Goal: Task Accomplishment & Management: Complete application form

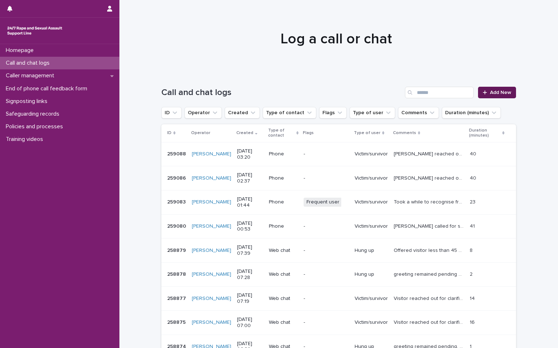
drag, startPoint x: 0, startPoint y: 0, endPoint x: 490, endPoint y: 91, distance: 498.0
click at [490, 91] on span "Add New" at bounding box center [500, 92] width 21 height 5
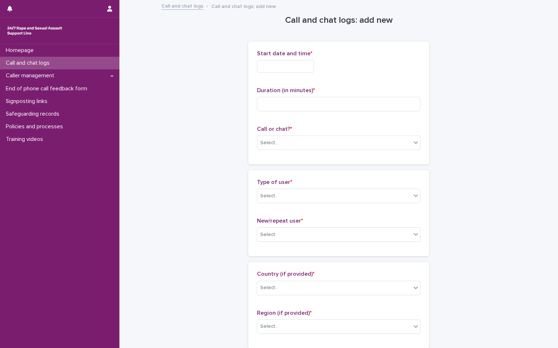
click at [304, 66] on input "text" at bounding box center [285, 66] width 57 height 13
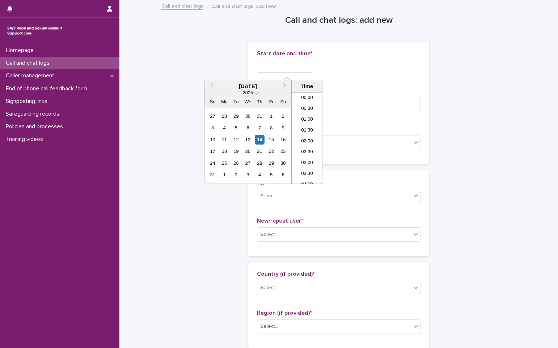
scroll to position [58, 0]
click at [304, 128] on li "04:00" at bounding box center [306, 127] width 31 height 11
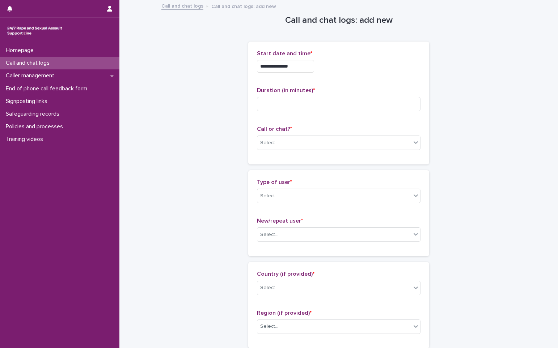
click at [300, 67] on input "**********" at bounding box center [285, 66] width 57 height 13
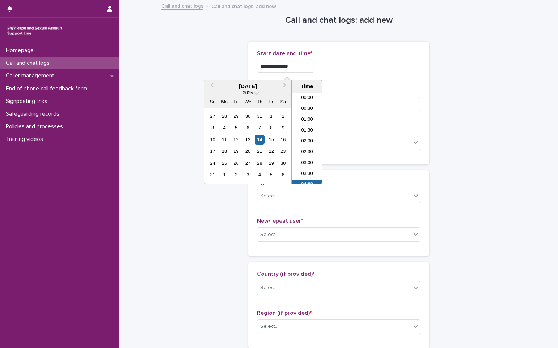
scroll to position [47, 0]
type input "**********"
click at [377, 69] on div "**********" at bounding box center [338, 66] width 163 height 13
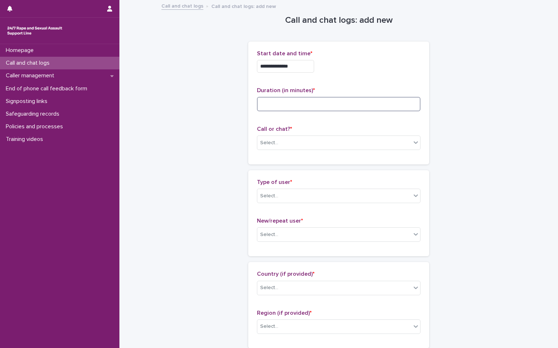
click at [279, 101] on input at bounding box center [338, 104] width 163 height 14
type input "**"
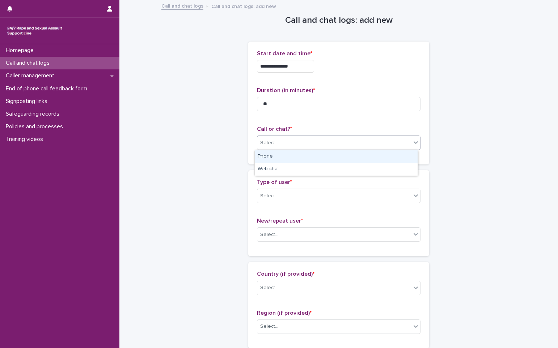
click at [268, 142] on div "Select..." at bounding box center [269, 143] width 18 height 8
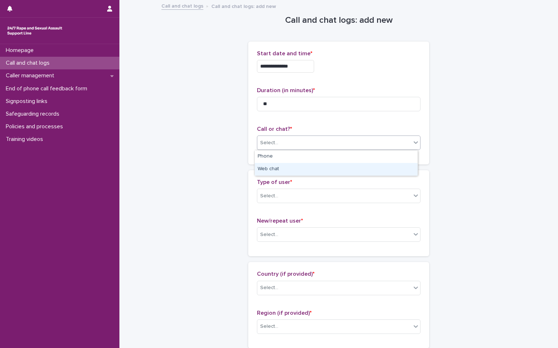
click at [265, 169] on div "Web chat" at bounding box center [336, 169] width 163 height 13
click at [272, 195] on div "Select..." at bounding box center [269, 196] width 18 height 8
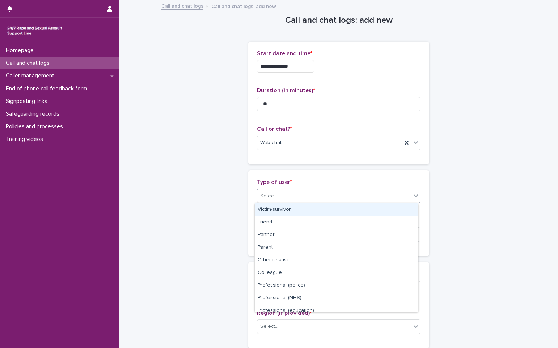
click at [272, 208] on div "Victim/survivor" at bounding box center [336, 210] width 163 height 13
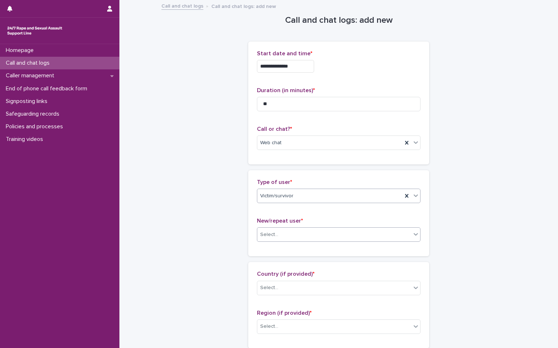
click at [270, 236] on div "Select..." at bounding box center [269, 235] width 18 height 8
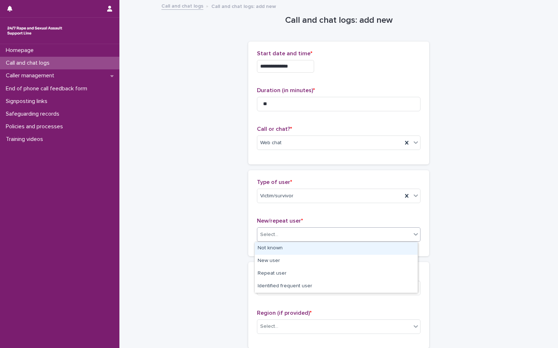
click at [270, 247] on div "Not known" at bounding box center [336, 248] width 163 height 13
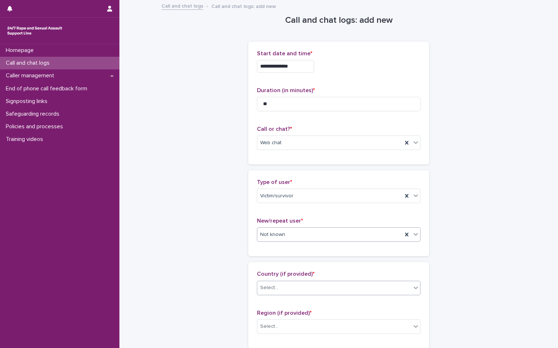
click at [275, 286] on div "Select..." at bounding box center [334, 288] width 154 height 12
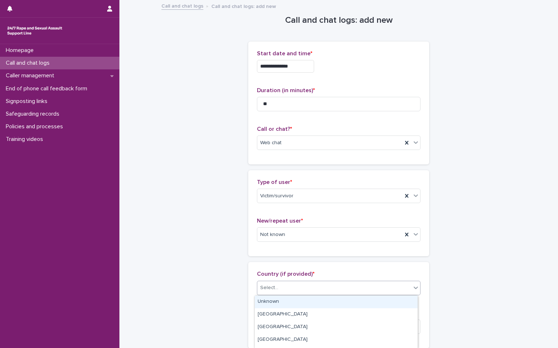
click at [277, 302] on div "Unknown" at bounding box center [336, 302] width 163 height 13
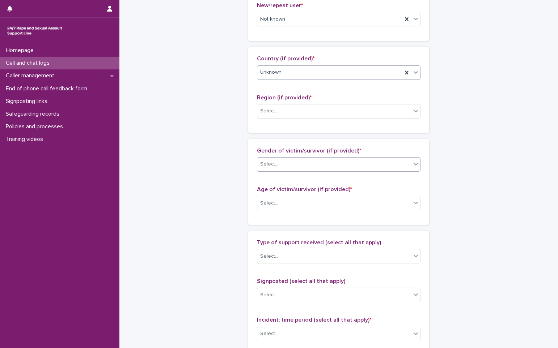
scroll to position [217, 0]
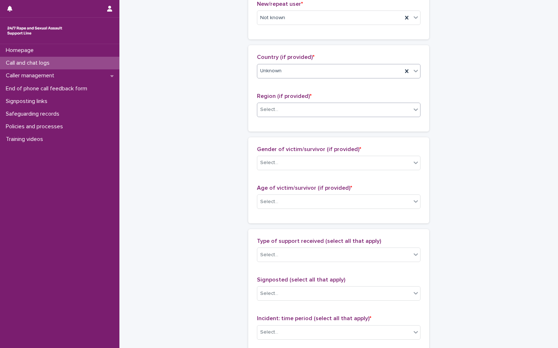
click at [270, 114] on div "Select..." at bounding box center [334, 110] width 154 height 12
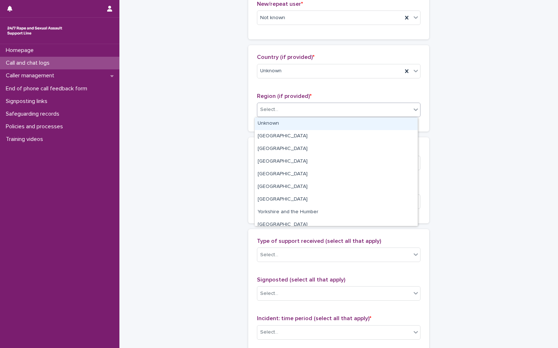
click at [270, 123] on div "Unknown" at bounding box center [336, 124] width 163 height 13
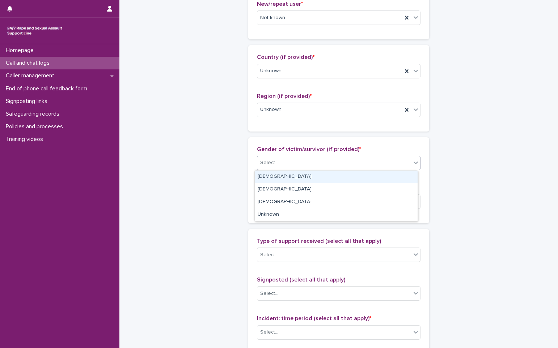
click at [285, 160] on div "Select..." at bounding box center [334, 163] width 154 height 12
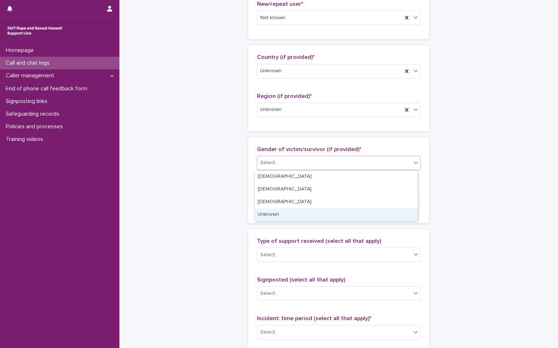
click at [271, 215] on div "Unknown" at bounding box center [336, 215] width 163 height 13
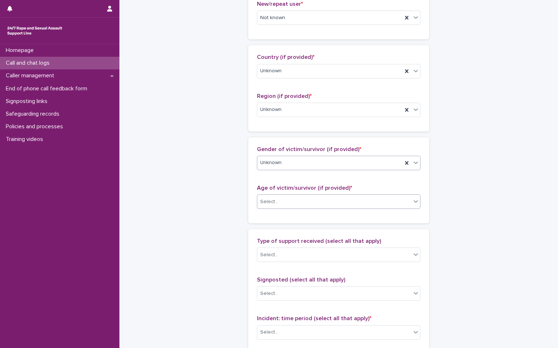
click at [271, 204] on div "Select..." at bounding box center [269, 202] width 18 height 8
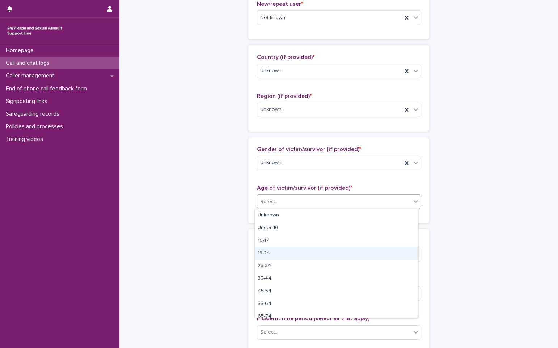
click at [274, 253] on div "18-24" at bounding box center [336, 253] width 163 height 13
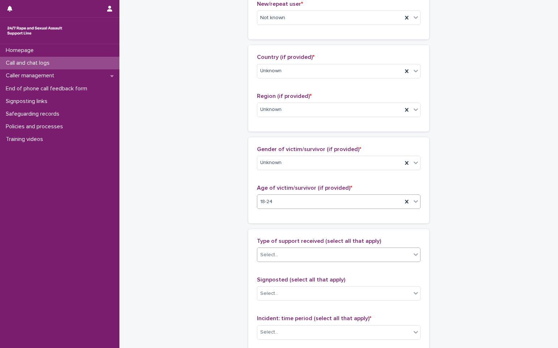
click at [276, 256] on div "Select..." at bounding box center [334, 255] width 154 height 12
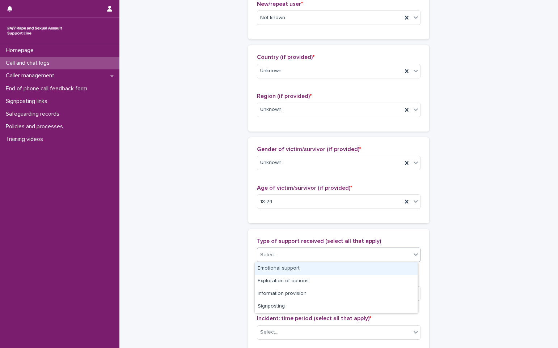
click at [279, 267] on div "Emotional support" at bounding box center [336, 269] width 163 height 13
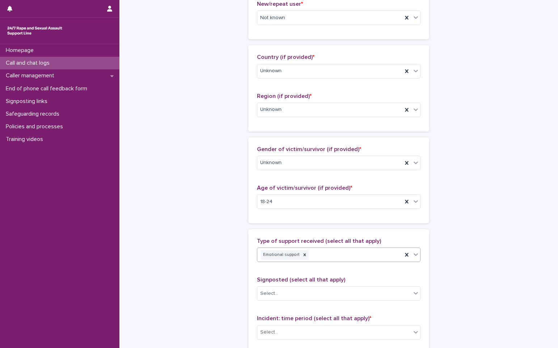
click at [338, 255] on div "Emotional support" at bounding box center [329, 255] width 145 height 13
click at [299, 267] on div "Exploration of options" at bounding box center [336, 269] width 163 height 13
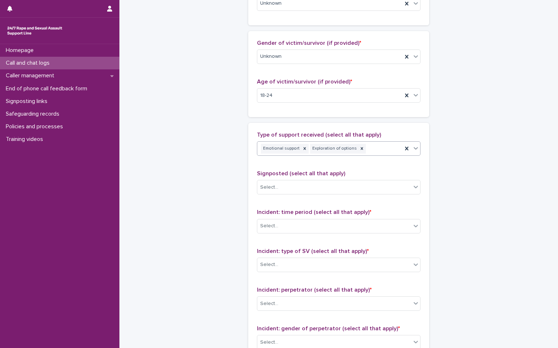
scroll to position [325, 0]
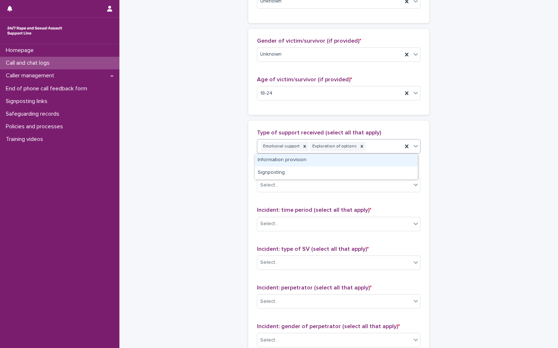
click at [371, 145] on div "Emotional support Exploration of options" at bounding box center [329, 146] width 145 height 13
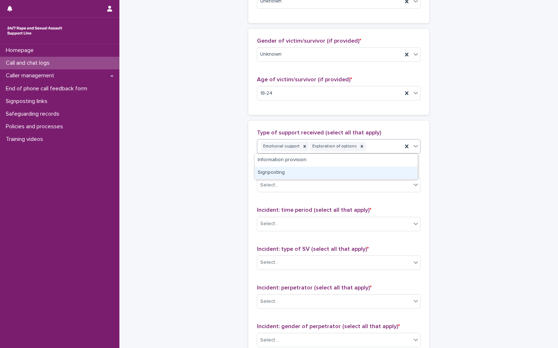
click at [281, 174] on div "Signposting" at bounding box center [336, 173] width 163 height 13
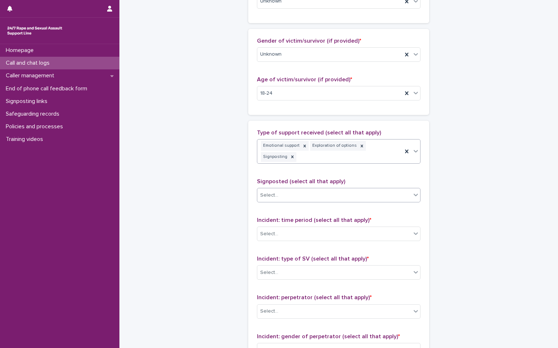
click at [280, 189] on div "Select..." at bounding box center [334, 195] width 154 height 12
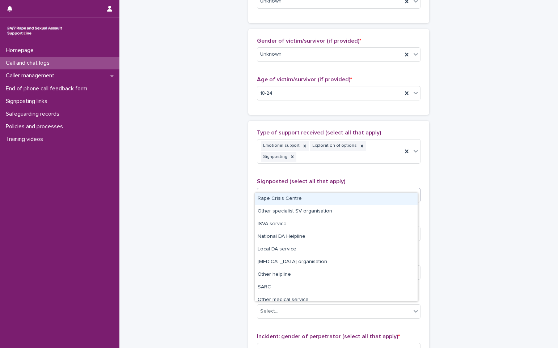
click at [278, 198] on div "Rape Crisis Centre" at bounding box center [336, 199] width 163 height 13
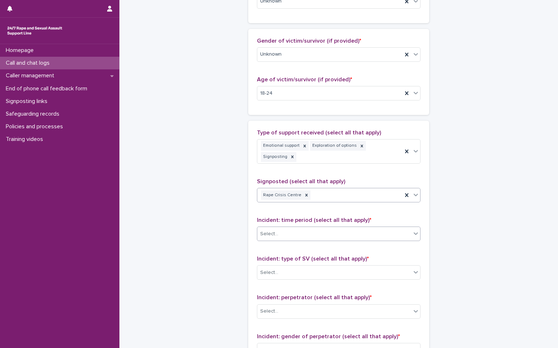
click at [284, 228] on div "Select..." at bounding box center [334, 234] width 154 height 12
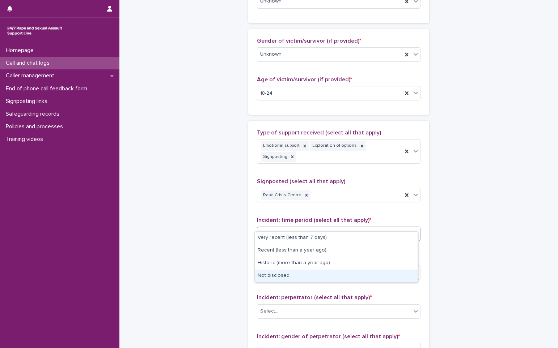
click at [282, 274] on div "Not disclosed" at bounding box center [336, 276] width 163 height 13
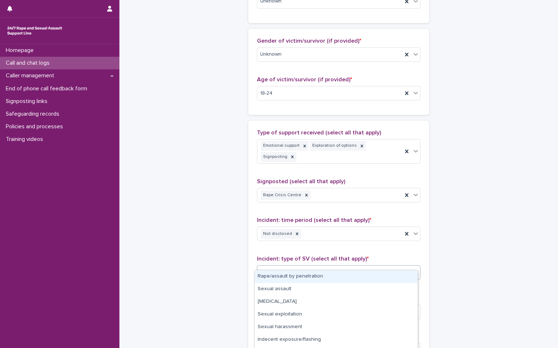
click at [282, 267] on div "Select..." at bounding box center [334, 273] width 154 height 12
click at [288, 276] on div "Rape/assault by penetration" at bounding box center [336, 276] width 163 height 13
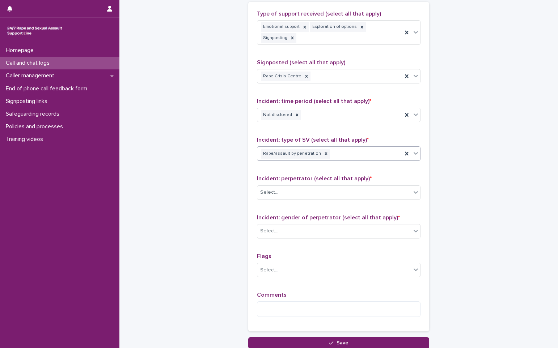
scroll to position [470, 0]
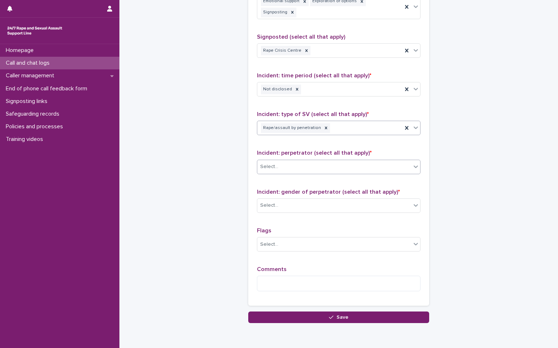
click at [281, 161] on div "Select..." at bounding box center [334, 167] width 154 height 12
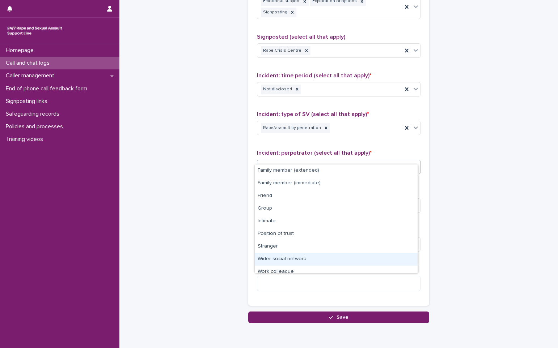
scroll to position [31, 0]
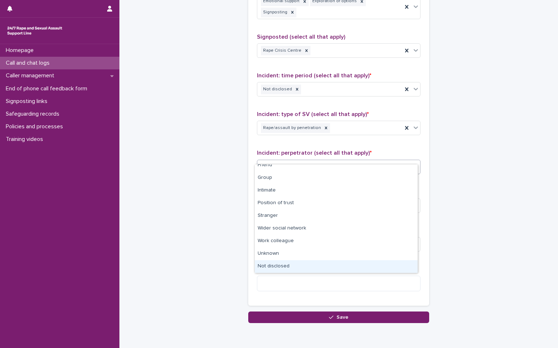
click at [296, 263] on div "Not disclosed" at bounding box center [336, 266] width 163 height 13
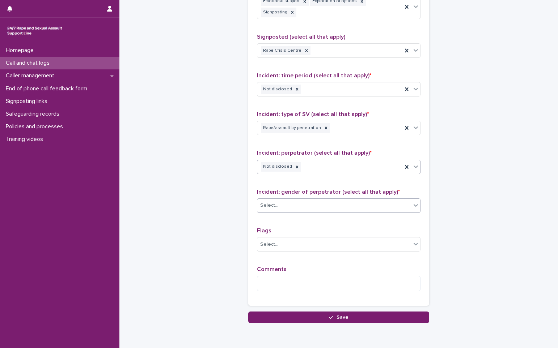
click at [289, 200] on div "Select..." at bounding box center [334, 206] width 154 height 12
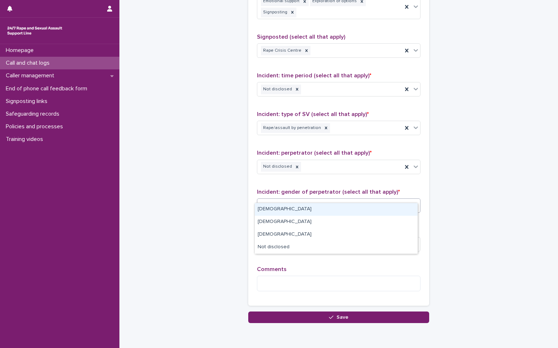
click at [284, 206] on div "[DEMOGRAPHIC_DATA]" at bounding box center [336, 209] width 163 height 13
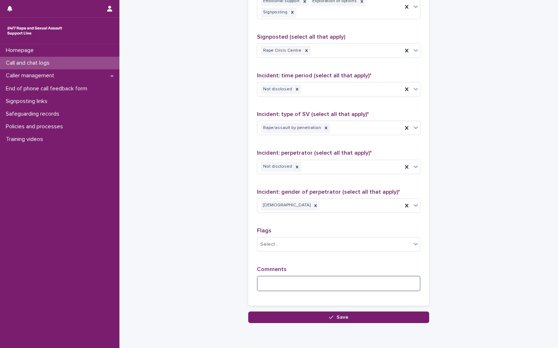
click at [286, 276] on textarea at bounding box center [338, 284] width 163 height 16
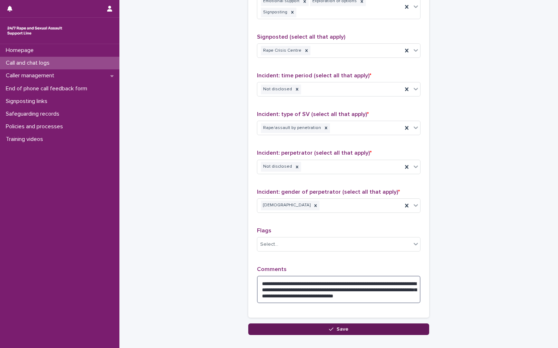
type textarea "**********"
click at [325, 324] on button "Save" at bounding box center [338, 330] width 181 height 12
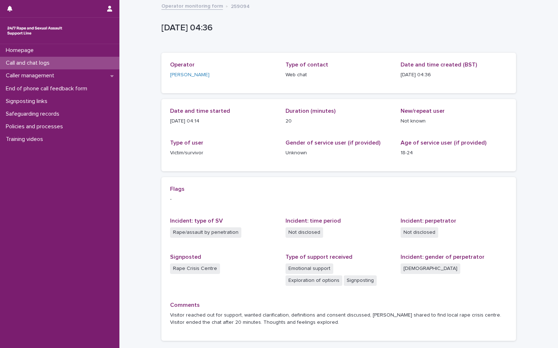
click at [28, 62] on p "Call and chat logs" at bounding box center [29, 63] width 52 height 7
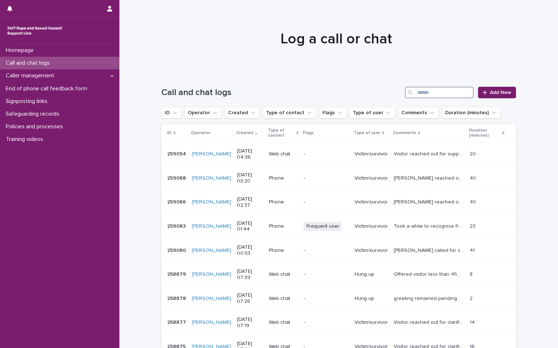
click at [423, 96] on input "Search" at bounding box center [439, 93] width 69 height 12
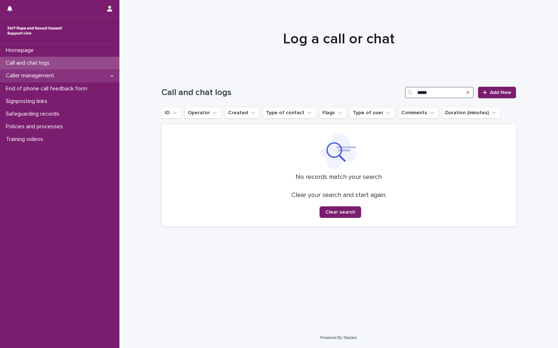
type input "*****"
click at [31, 76] on p "Caller management" at bounding box center [31, 75] width 57 height 7
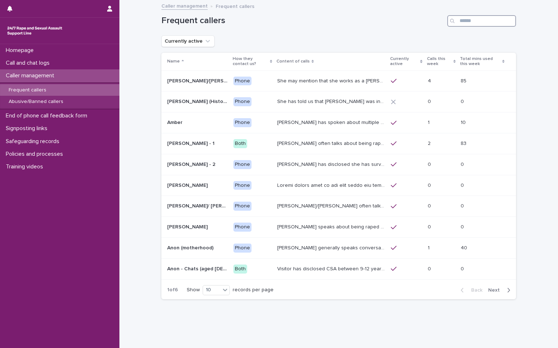
click at [472, 22] on input "Search" at bounding box center [481, 21] width 69 height 12
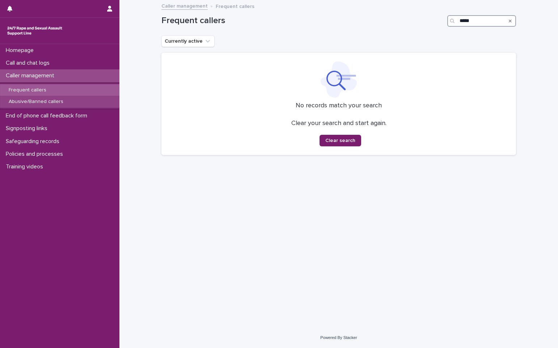
type input "*****"
click at [51, 102] on p "Abusive/Banned callers" at bounding box center [36, 102] width 66 height 6
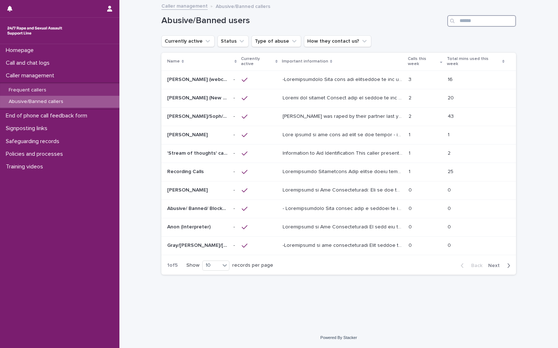
click at [474, 25] on input "Search" at bounding box center [481, 21] width 69 height 12
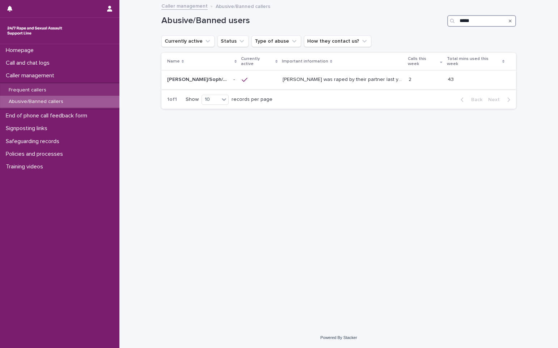
type input "*****"
click at [333, 75] on p "[PERSON_NAME] was raped by their partner last year and they're currently facing…" at bounding box center [343, 79] width 122 height 8
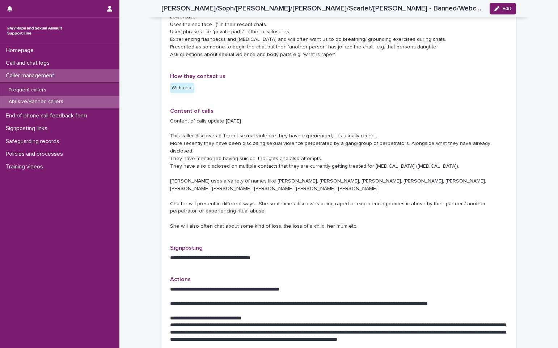
scroll to position [181, 0]
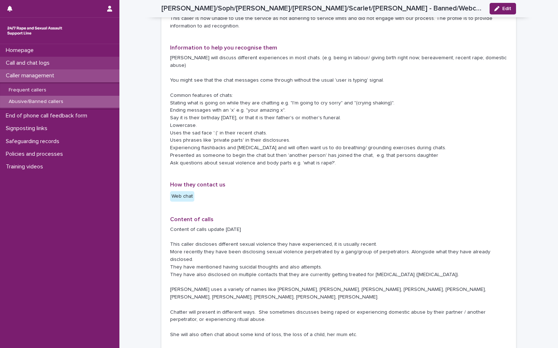
click at [40, 62] on p "Call and chat logs" at bounding box center [29, 63] width 52 height 7
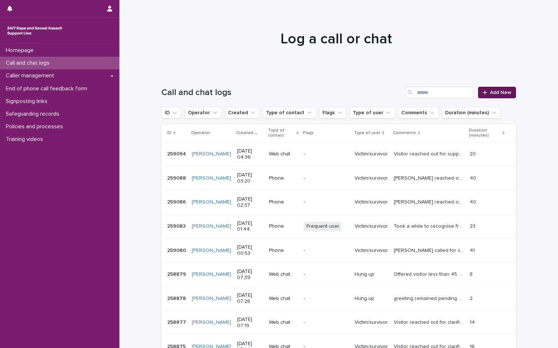
click at [500, 90] on link "Add New" at bounding box center [497, 93] width 38 height 12
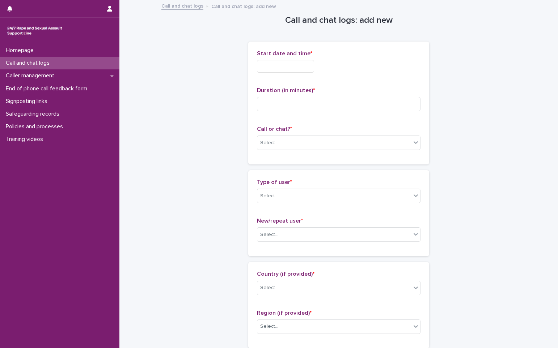
click at [304, 68] on input "text" at bounding box center [285, 66] width 57 height 13
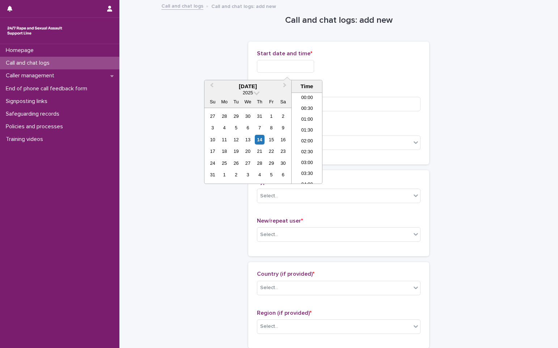
scroll to position [69, 0]
click at [311, 128] on li "04:30" at bounding box center [306, 127] width 31 height 11
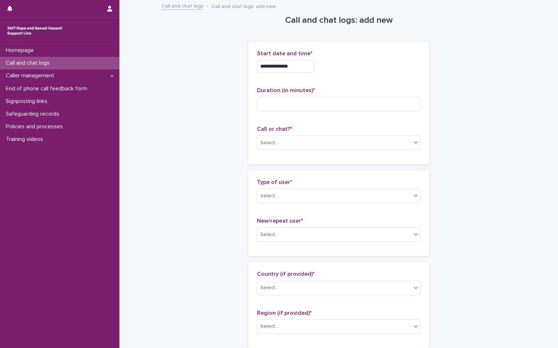
click at [309, 69] on input "**********" at bounding box center [285, 66] width 57 height 13
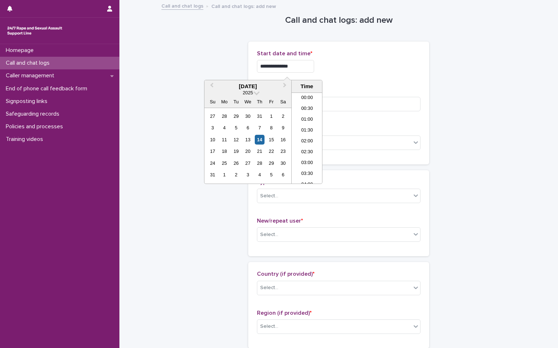
scroll to position [58, 0]
type input "**********"
click at [338, 103] on input at bounding box center [338, 104] width 163 height 14
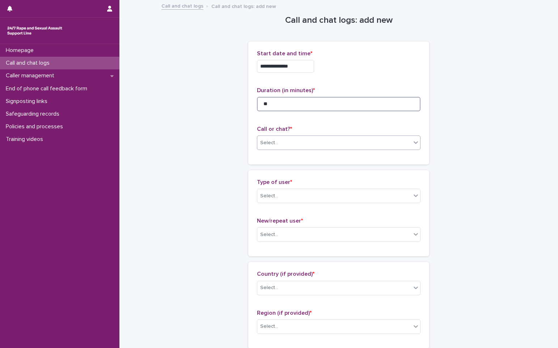
type input "**"
click at [281, 145] on div "Select..." at bounding box center [334, 143] width 154 height 12
click at [277, 170] on div "Web chat" at bounding box center [336, 169] width 163 height 13
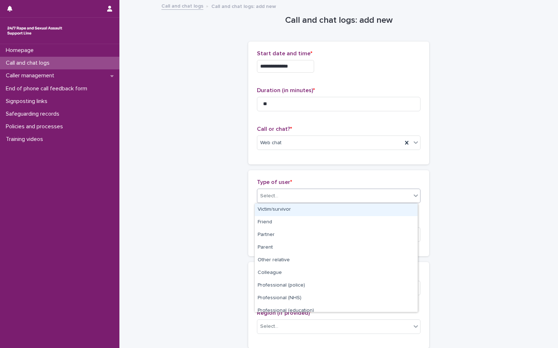
click at [280, 191] on div "Select..." at bounding box center [334, 196] width 154 height 12
click at [287, 210] on div "Victim/survivor" at bounding box center [336, 210] width 163 height 13
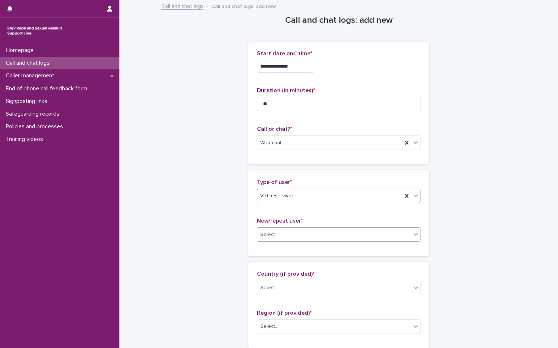
click at [290, 230] on div "Select..." at bounding box center [334, 235] width 154 height 12
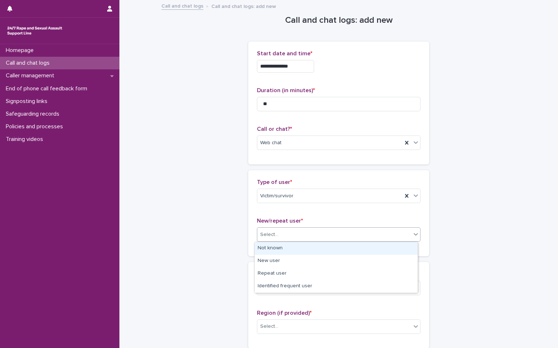
click at [287, 248] on div "Not known" at bounding box center [336, 248] width 163 height 13
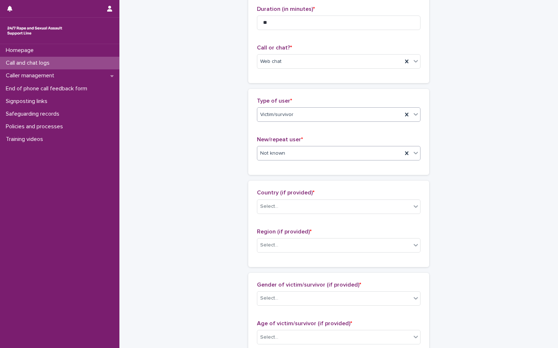
scroll to position [181, 0]
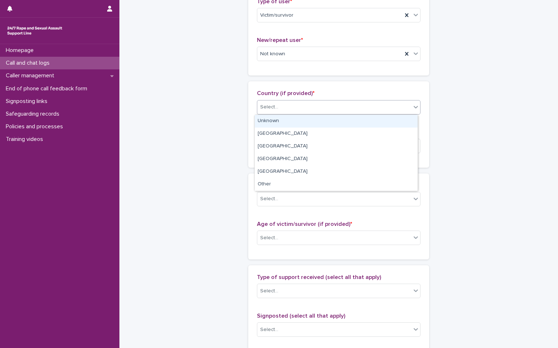
click at [273, 105] on div "Select..." at bounding box center [269, 107] width 18 height 8
click at [275, 121] on div "Unknown" at bounding box center [336, 121] width 163 height 13
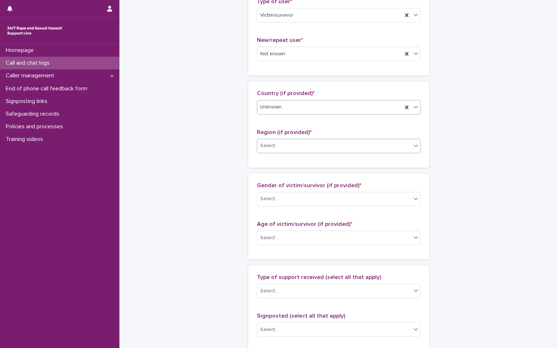
click at [279, 144] on input "text" at bounding box center [279, 146] width 1 height 6
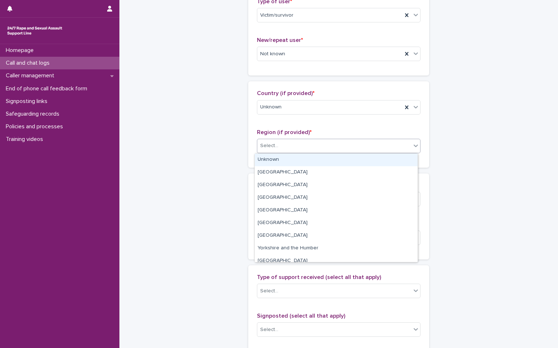
click at [281, 157] on div "Unknown" at bounding box center [336, 160] width 163 height 13
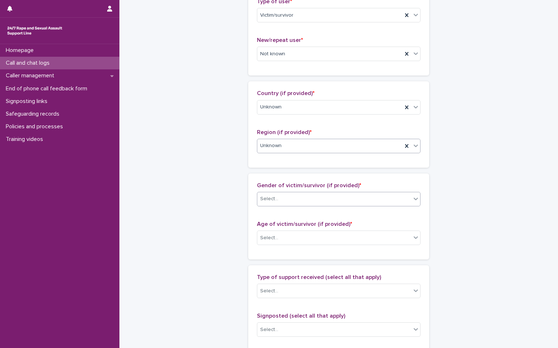
click at [294, 202] on div "Select..." at bounding box center [334, 199] width 154 height 12
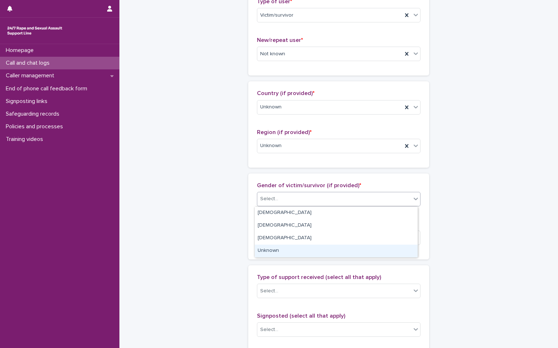
click at [292, 249] on div "Unknown" at bounding box center [336, 251] width 163 height 13
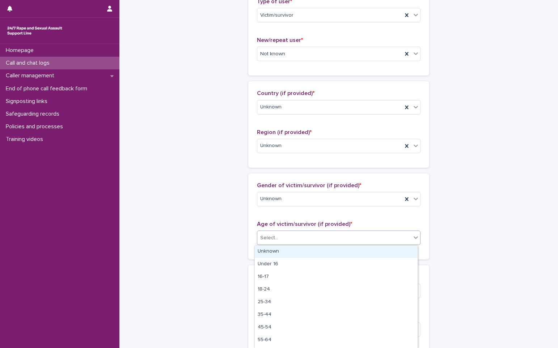
click at [291, 237] on div "Select..." at bounding box center [334, 238] width 154 height 12
click at [276, 250] on div "Unknown" at bounding box center [336, 252] width 163 height 13
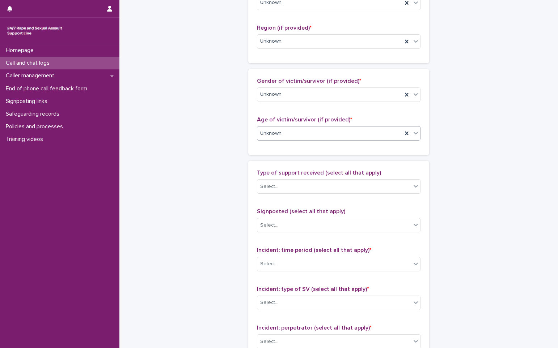
scroll to position [289, 0]
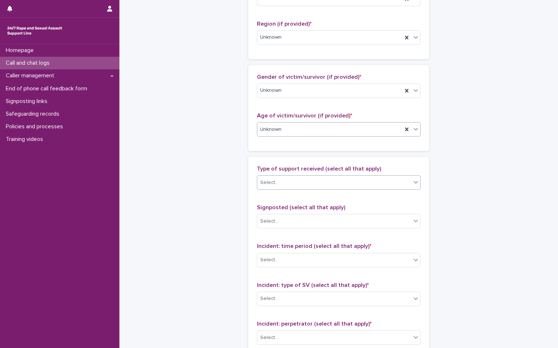
click at [273, 184] on div "Select..." at bounding box center [269, 183] width 18 height 8
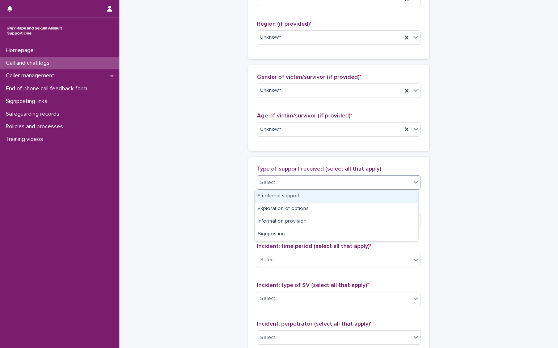
click at [282, 197] on div "Emotional support" at bounding box center [336, 196] width 163 height 13
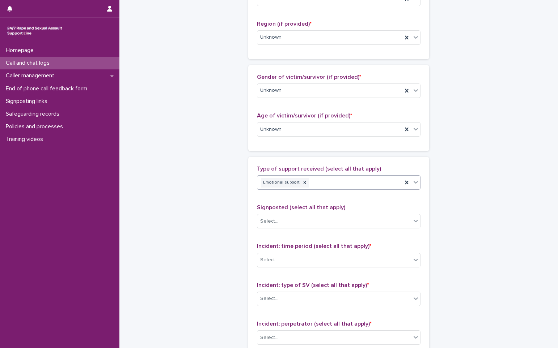
click at [376, 186] on div "Emotional support" at bounding box center [329, 182] width 145 height 13
click at [298, 208] on div "Information provision" at bounding box center [336, 209] width 163 height 13
click at [378, 183] on div "Emotional support Information provision" at bounding box center [329, 182] width 145 height 13
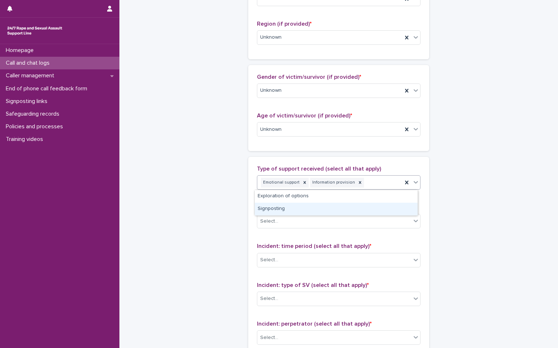
click at [323, 208] on div "Signposting" at bounding box center [336, 209] width 163 height 13
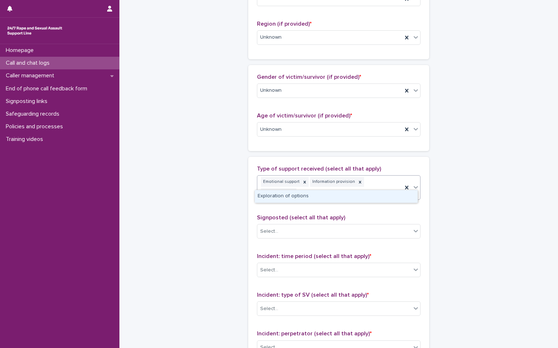
click at [398, 185] on div "Emotional support Information provision Signposting" at bounding box center [329, 188] width 145 height 24
click at [378, 197] on div "Exploration of options" at bounding box center [336, 196] width 163 height 13
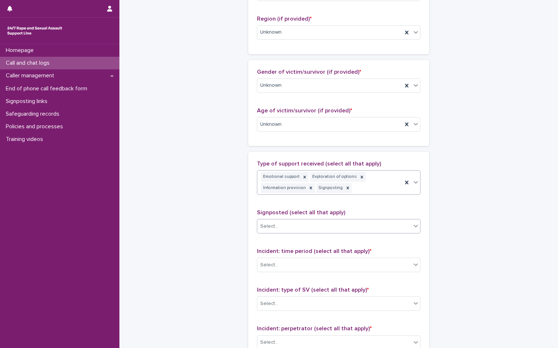
click at [315, 232] on div "Select..." at bounding box center [334, 227] width 154 height 12
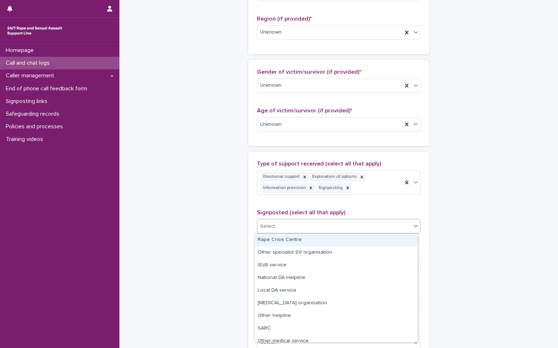
click at [304, 242] on div "Rape Crisis Centre" at bounding box center [336, 240] width 163 height 13
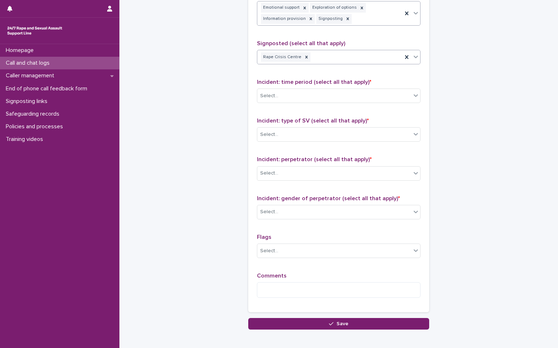
scroll to position [475, 0]
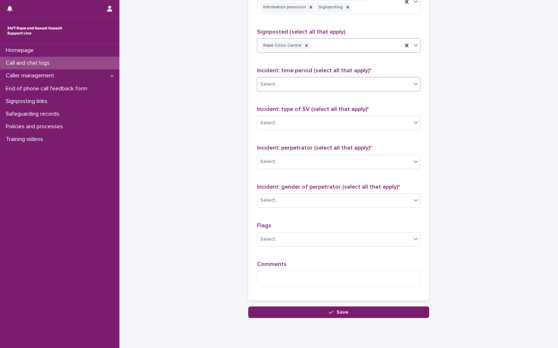
click at [285, 84] on div "Select..." at bounding box center [334, 84] width 154 height 12
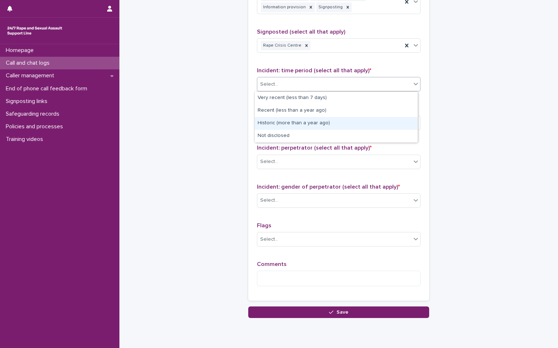
click at [278, 120] on div "Historic (more than a year ago)" at bounding box center [336, 123] width 163 height 13
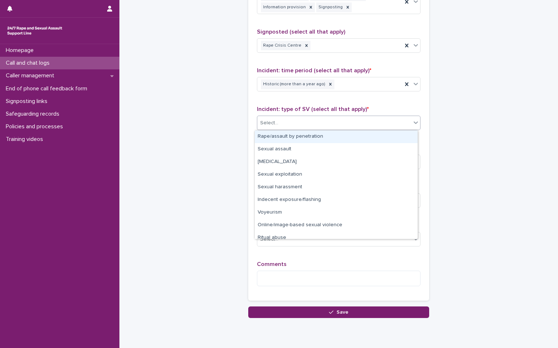
click at [267, 118] on div "Select..." at bounding box center [334, 123] width 154 height 12
click at [279, 136] on div "Rape/assault by penetration" at bounding box center [336, 137] width 163 height 13
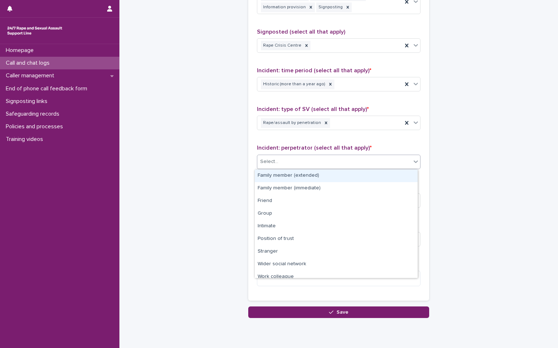
click at [282, 158] on div "Select..." at bounding box center [334, 162] width 154 height 12
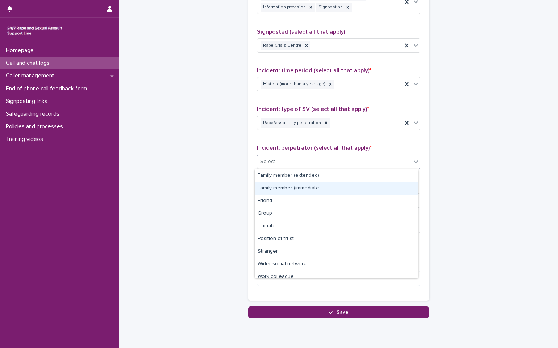
click at [296, 188] on div "Family member (immediate)" at bounding box center [336, 188] width 163 height 13
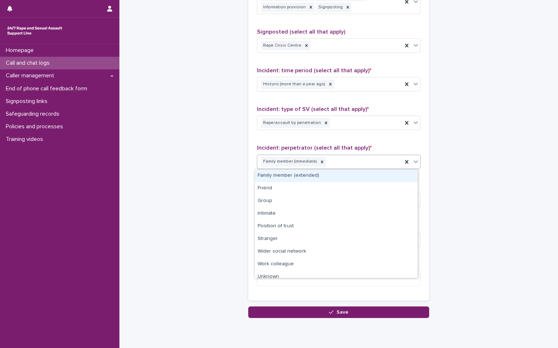
click at [358, 163] on div "Family member (immediate)" at bounding box center [329, 161] width 145 height 13
click at [307, 175] on div "Family member (extended)" at bounding box center [336, 176] width 163 height 13
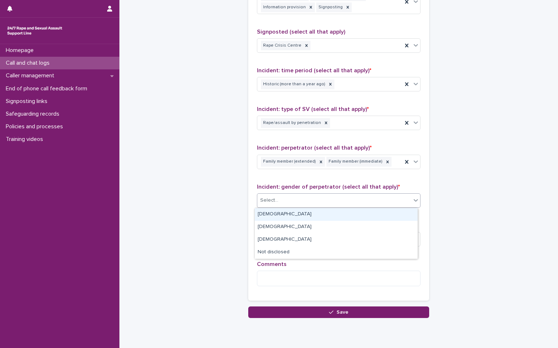
click at [288, 202] on div "Select..." at bounding box center [334, 201] width 154 height 12
click at [278, 216] on div "[DEMOGRAPHIC_DATA]" at bounding box center [336, 214] width 163 height 13
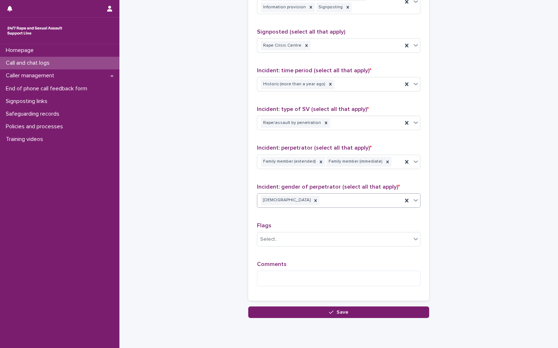
click at [315, 201] on div "[DEMOGRAPHIC_DATA]" at bounding box center [329, 200] width 145 height 13
click at [269, 212] on div "[DEMOGRAPHIC_DATA]" at bounding box center [336, 214] width 163 height 13
click at [277, 279] on textarea at bounding box center [338, 279] width 163 height 16
type textarea "*"
click at [345, 277] on textarea "**********" at bounding box center [338, 279] width 163 height 16
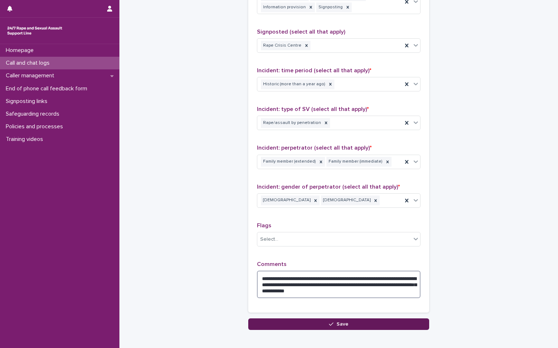
type textarea "**********"
click at [295, 328] on button "Save" at bounding box center [338, 325] width 181 height 12
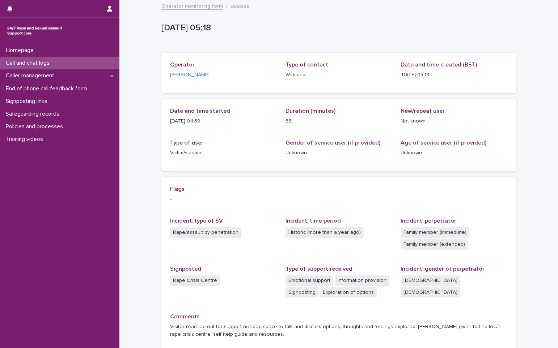
click at [47, 62] on p "Call and chat logs" at bounding box center [29, 63] width 52 height 7
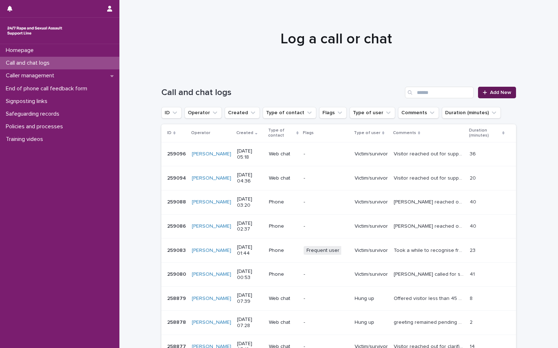
click at [493, 96] on link "Add New" at bounding box center [497, 93] width 38 height 12
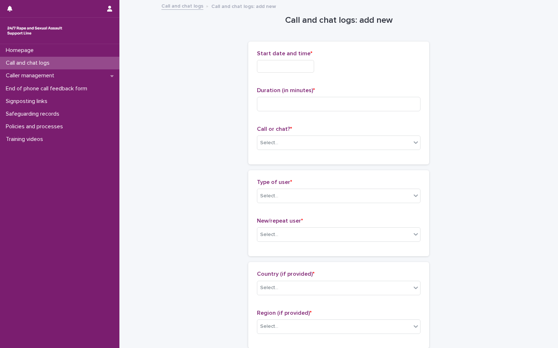
click at [290, 65] on input "text" at bounding box center [285, 66] width 57 height 13
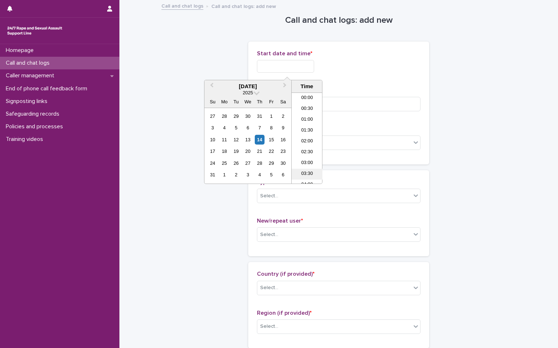
scroll to position [80, 0]
click at [309, 128] on li "05:00" at bounding box center [306, 127] width 31 height 11
click at [303, 69] on input "**********" at bounding box center [285, 66] width 57 height 13
type input "**********"
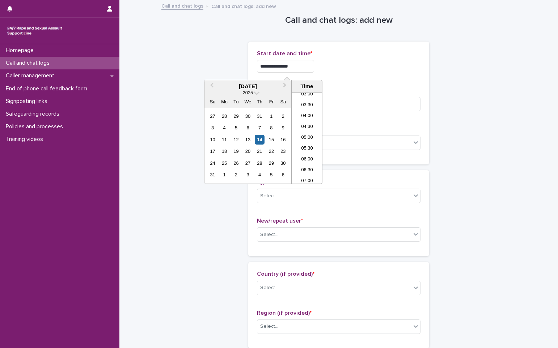
click at [344, 63] on div "**********" at bounding box center [338, 66] width 163 height 13
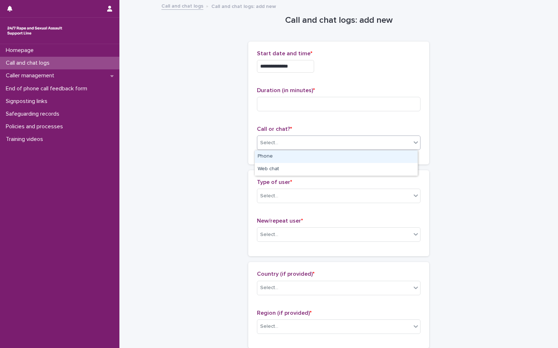
click at [277, 142] on div "Select..." at bounding box center [334, 143] width 154 height 12
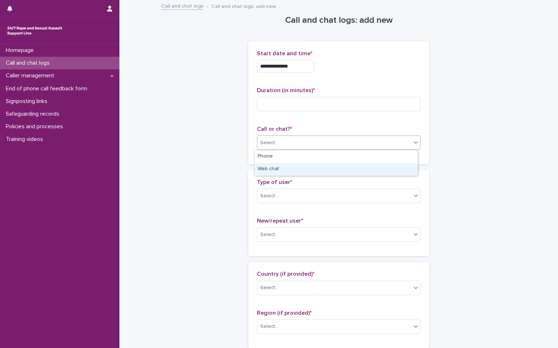
click at [273, 169] on div "Web chat" at bounding box center [336, 169] width 163 height 13
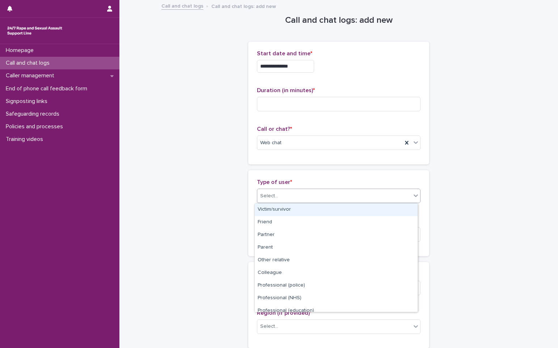
click at [267, 195] on div "Select..." at bounding box center [269, 196] width 18 height 8
click at [269, 206] on div "Victim/survivor" at bounding box center [336, 210] width 163 height 13
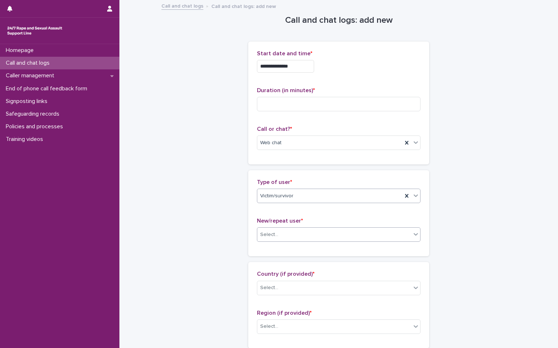
click at [267, 234] on div "Select..." at bounding box center [269, 235] width 18 height 8
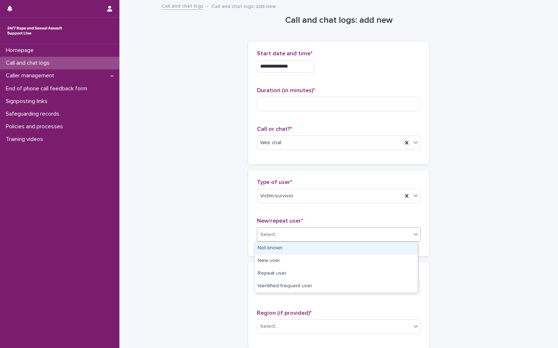
click at [275, 248] on div "Not known" at bounding box center [336, 248] width 163 height 13
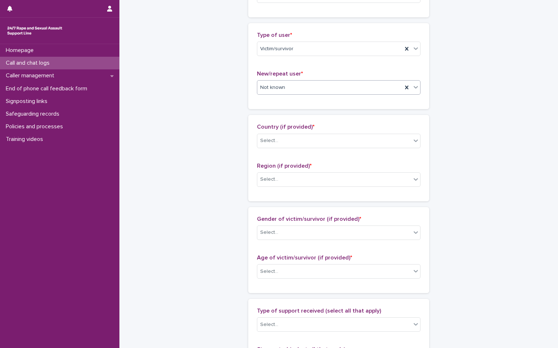
scroll to position [181, 0]
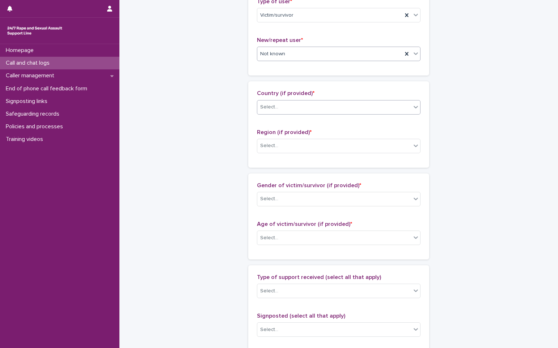
click at [277, 104] on div "Select..." at bounding box center [334, 107] width 154 height 12
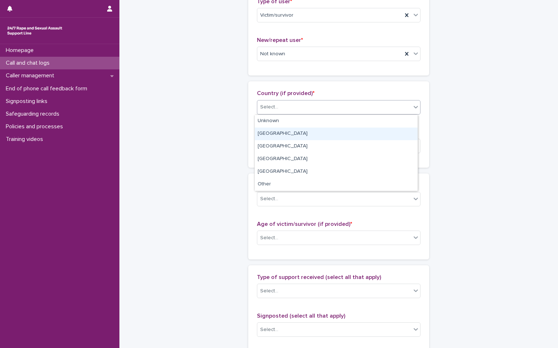
click at [276, 133] on div "[GEOGRAPHIC_DATA]" at bounding box center [336, 134] width 163 height 13
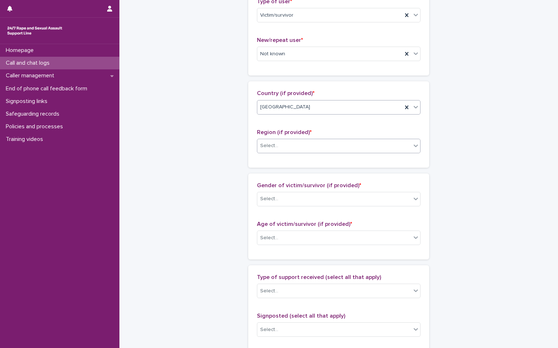
click at [273, 149] on div "Select..." at bounding box center [269, 146] width 18 height 8
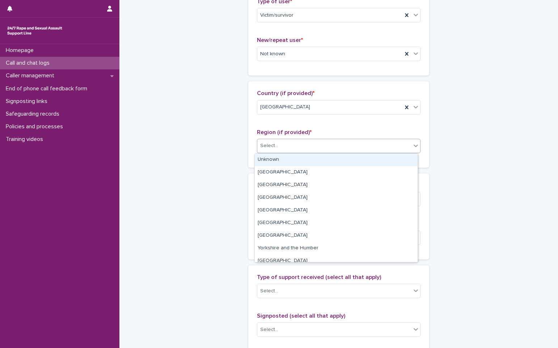
click at [273, 162] on div "Unknown" at bounding box center [336, 160] width 163 height 13
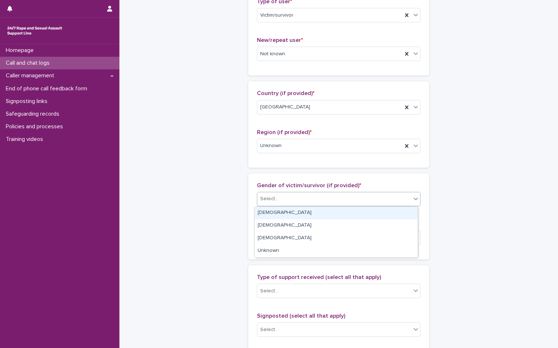
click at [274, 199] on div "Select..." at bounding box center [269, 199] width 18 height 8
click at [274, 214] on div "[DEMOGRAPHIC_DATA]" at bounding box center [336, 213] width 163 height 13
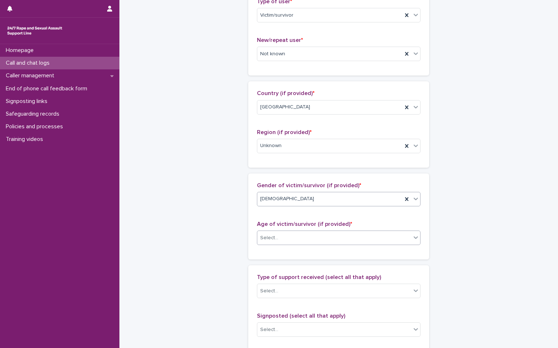
click at [272, 244] on div "Select..." at bounding box center [334, 238] width 154 height 12
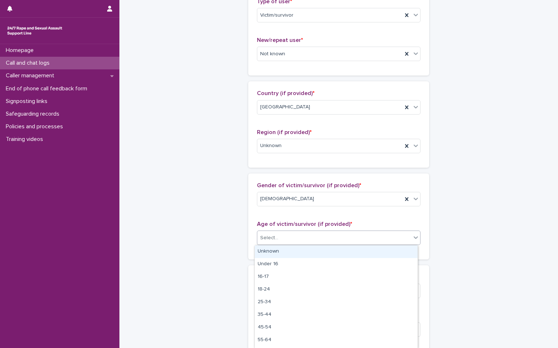
click at [274, 255] on div "Unknown" at bounding box center [336, 252] width 163 height 13
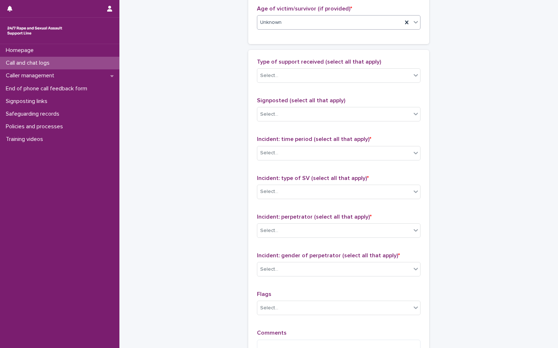
scroll to position [398, 0]
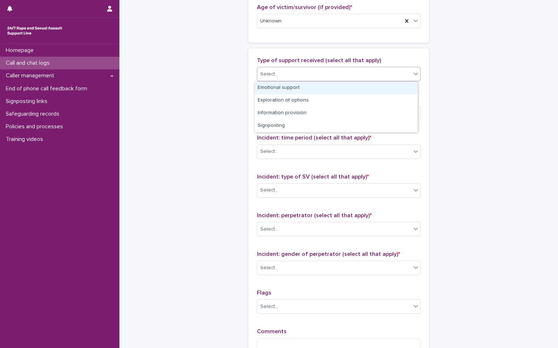
click at [273, 71] on div "Select..." at bounding box center [269, 75] width 18 height 8
click at [273, 87] on div "Emotional support" at bounding box center [336, 88] width 163 height 13
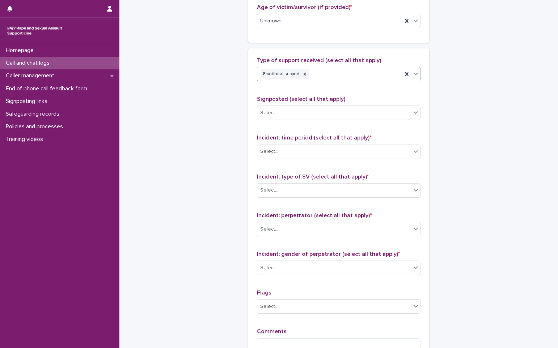
click at [318, 76] on div "Emotional support" at bounding box center [329, 74] width 145 height 13
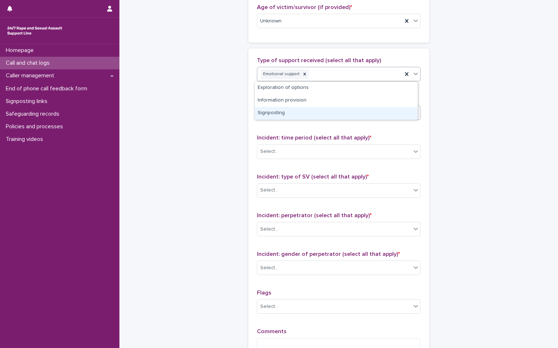
drag, startPoint x: 289, startPoint y: 105, endPoint x: 283, endPoint y: 117, distance: 13.4
click at [283, 117] on div "Signposting" at bounding box center [336, 113] width 163 height 13
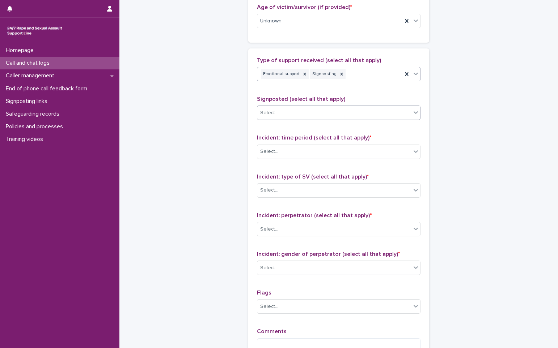
click at [278, 110] on div "Select..." at bounding box center [334, 113] width 154 height 12
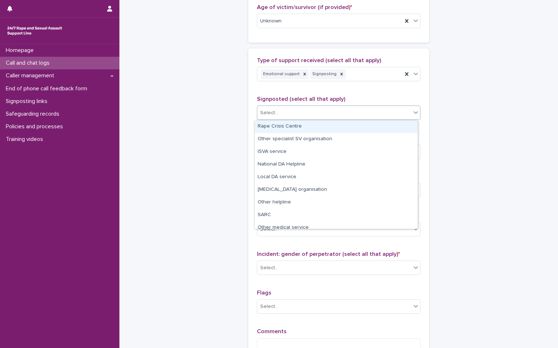
click at [275, 127] on div "Rape Crisis Centre" at bounding box center [336, 126] width 163 height 13
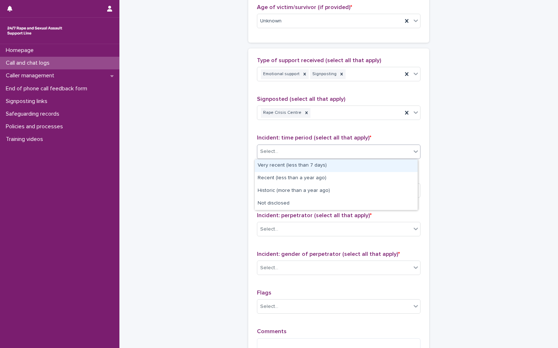
click at [279, 151] on div "Select..." at bounding box center [334, 152] width 154 height 12
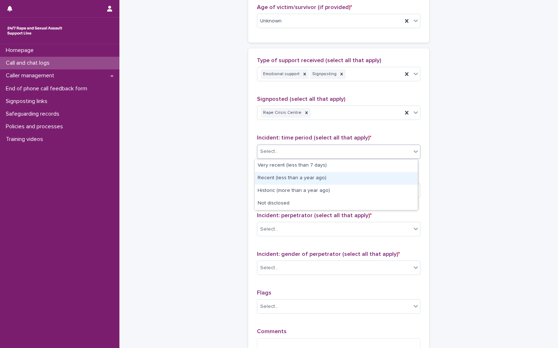
click at [280, 178] on div "Recent (less than a year ago)" at bounding box center [336, 178] width 163 height 13
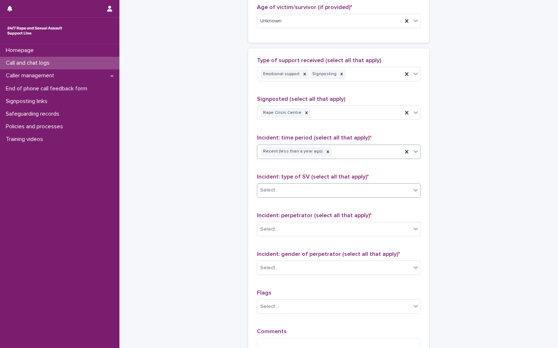
click at [271, 188] on div "Select..." at bounding box center [269, 191] width 18 height 8
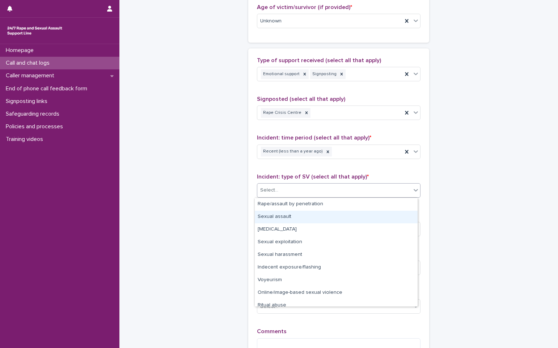
scroll to position [18, 0]
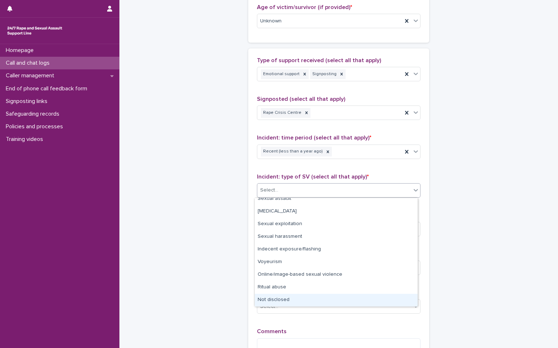
click at [289, 300] on div "Not disclosed" at bounding box center [336, 300] width 163 height 13
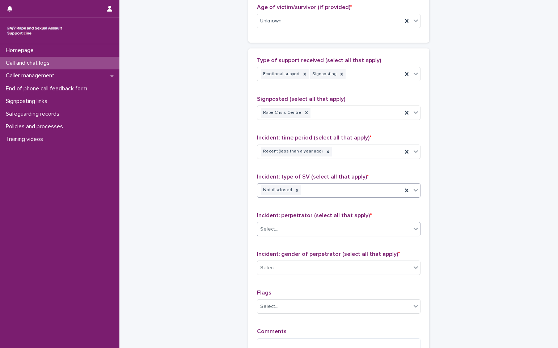
click at [279, 228] on div "Select..." at bounding box center [334, 229] width 154 height 12
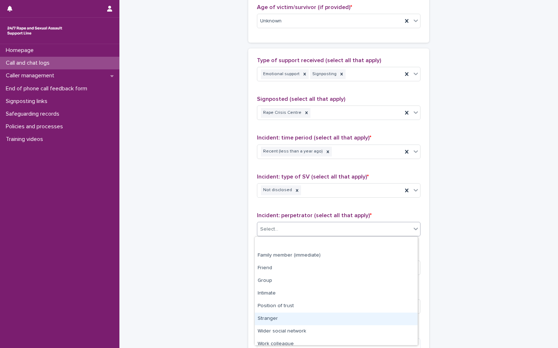
scroll to position [31, 0]
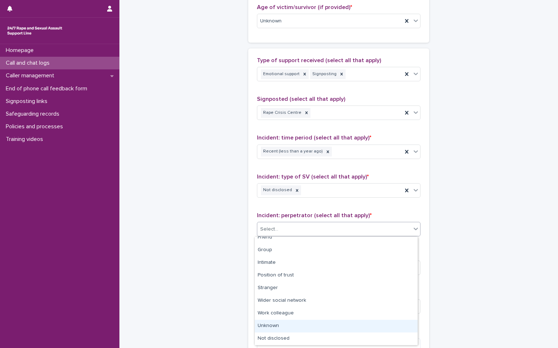
click at [278, 326] on div "Unknown" at bounding box center [336, 326] width 163 height 13
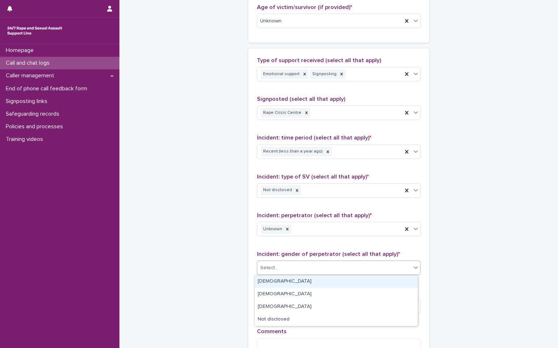
click at [277, 270] on div "Select..." at bounding box center [334, 268] width 154 height 12
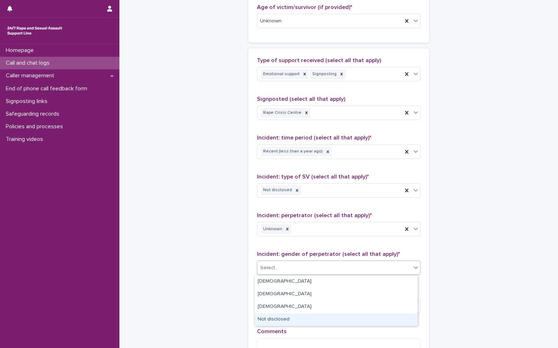
click at [282, 319] on div "Not disclosed" at bounding box center [336, 320] width 163 height 13
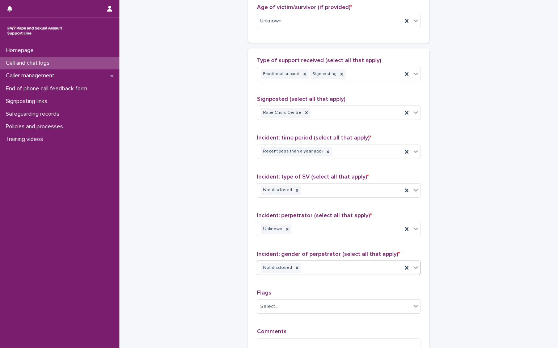
scroll to position [492, 0]
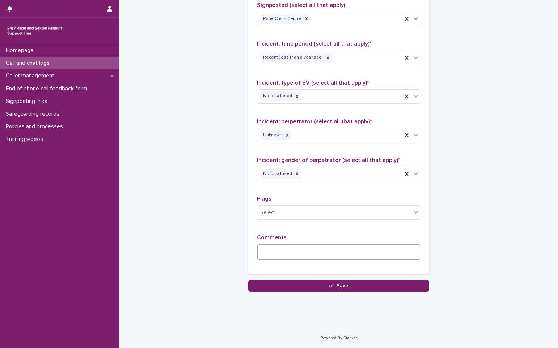
click at [271, 250] on textarea at bounding box center [338, 252] width 163 height 16
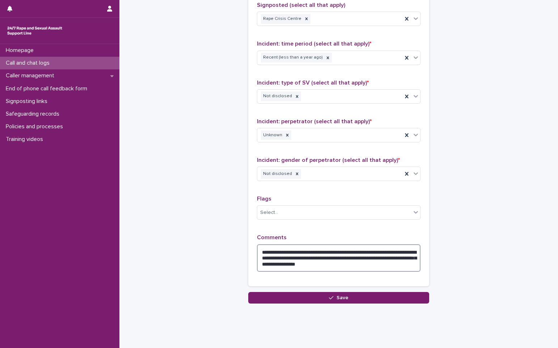
type textarea "**********"
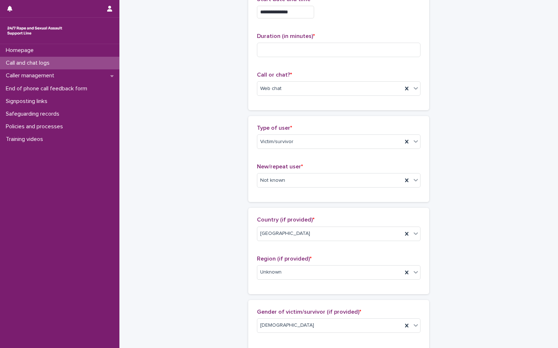
scroll to position [0, 0]
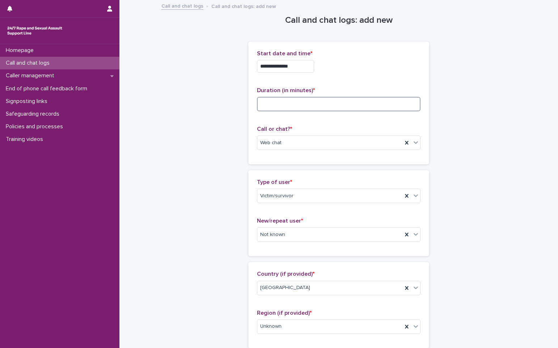
click at [279, 106] on input at bounding box center [338, 104] width 163 height 14
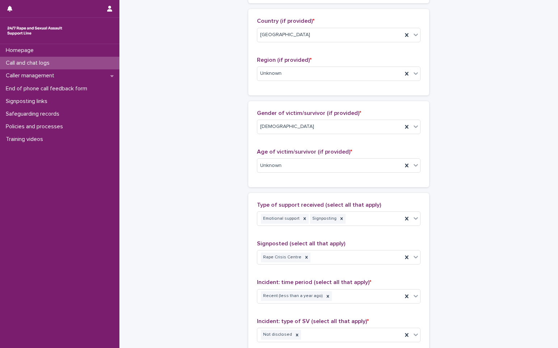
scroll to position [504, 0]
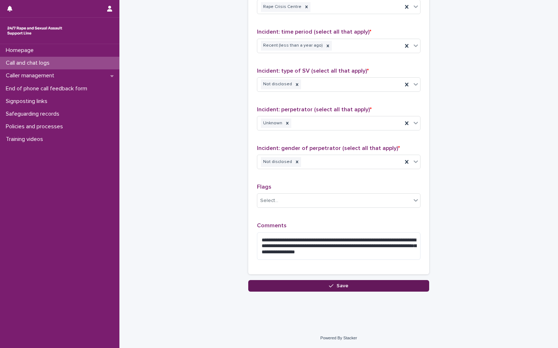
type input "**"
click at [334, 291] on button "Save" at bounding box center [338, 286] width 181 height 12
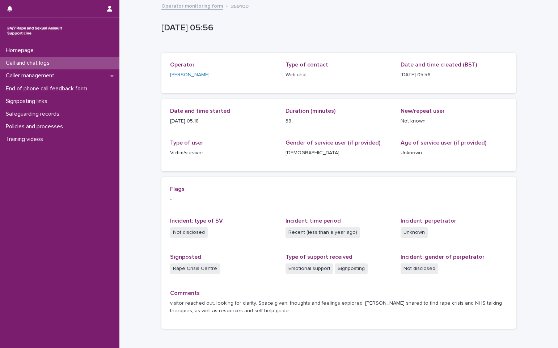
click at [32, 67] on p "Call and chat logs" at bounding box center [29, 63] width 52 height 7
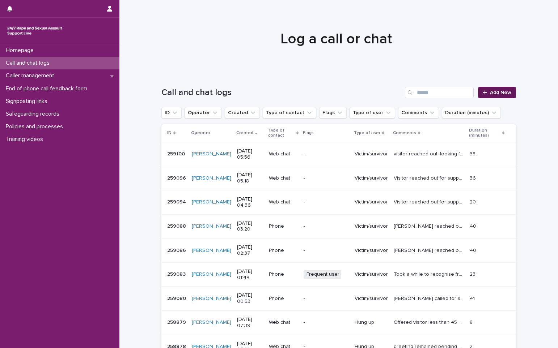
click at [490, 93] on span "Add New" at bounding box center [500, 92] width 21 height 5
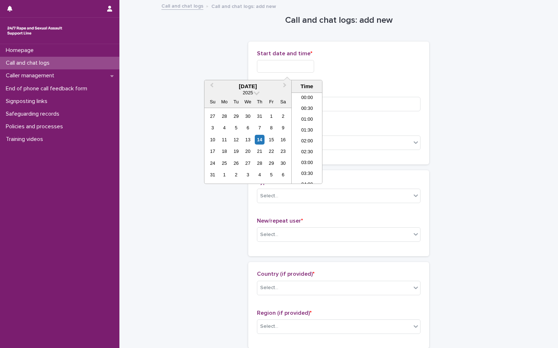
click at [279, 65] on input "text" at bounding box center [285, 66] width 57 height 13
click at [301, 125] on li "05:00" at bounding box center [306, 127] width 31 height 11
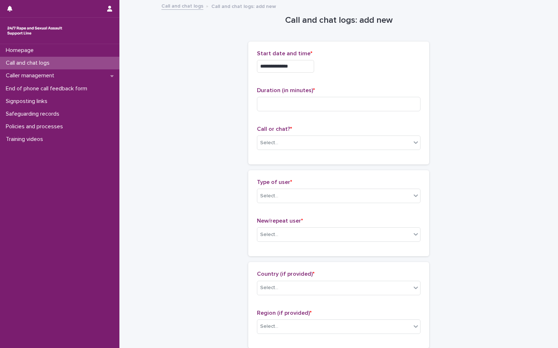
click at [295, 65] on input "**********" at bounding box center [285, 66] width 57 height 13
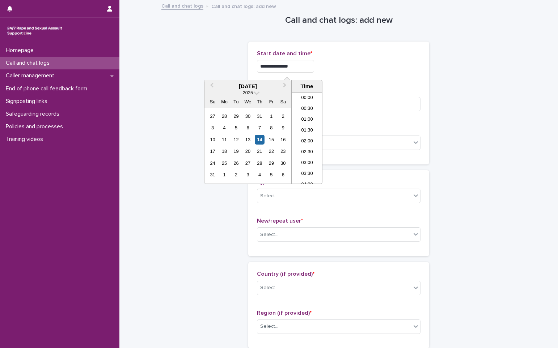
scroll to position [69, 0]
type input "**********"
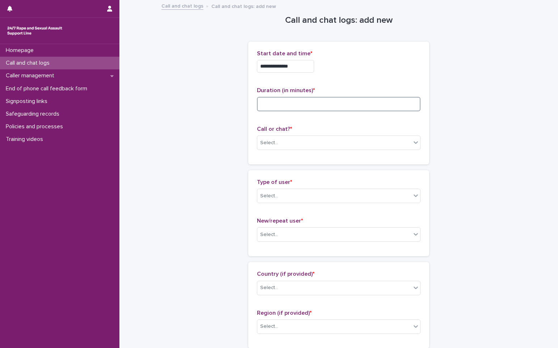
click at [337, 106] on input at bounding box center [338, 104] width 163 height 14
type input "*"
click at [280, 145] on div "Select..." at bounding box center [334, 143] width 154 height 12
click at [280, 167] on div "Web chat" at bounding box center [336, 169] width 163 height 13
click at [281, 197] on div "Select..." at bounding box center [334, 196] width 154 height 12
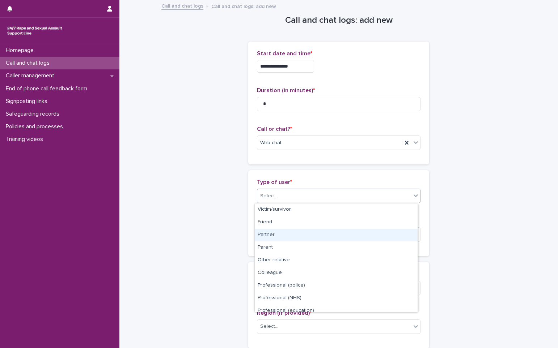
scroll to position [81, 0]
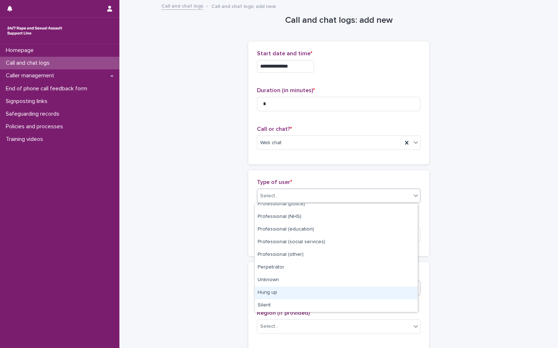
drag, startPoint x: 277, startPoint y: 300, endPoint x: 278, endPoint y: 292, distance: 7.6
click at [278, 292] on div "Hung up" at bounding box center [336, 293] width 163 height 13
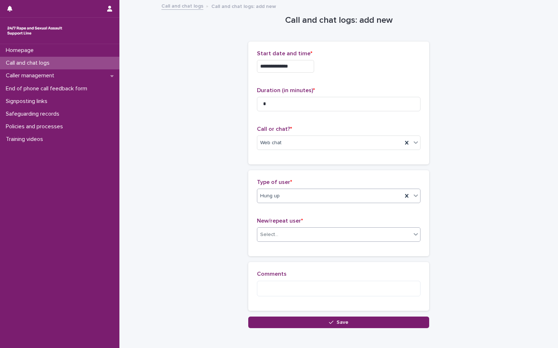
click at [269, 231] on div "Select..." at bounding box center [269, 235] width 18 height 8
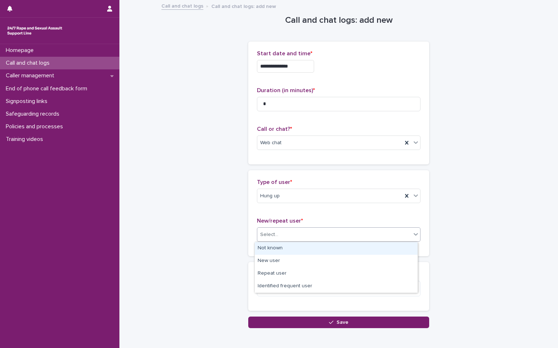
click at [274, 248] on div "Not known" at bounding box center [336, 248] width 163 height 13
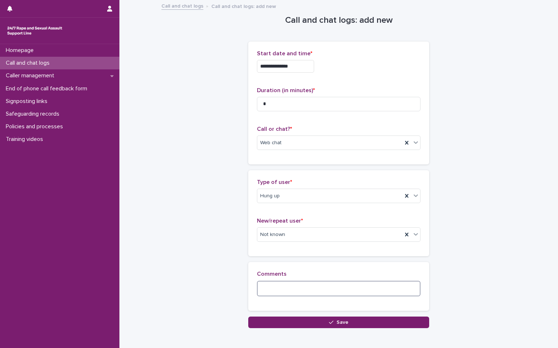
click at [284, 282] on textarea at bounding box center [338, 289] width 163 height 16
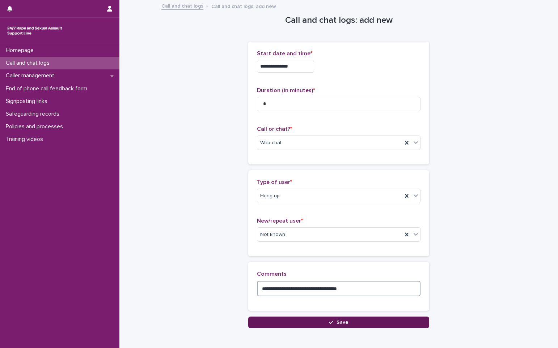
type textarea "**********"
click at [289, 324] on button "Save" at bounding box center [338, 323] width 181 height 12
